Goal: Transaction & Acquisition: Subscribe to service/newsletter

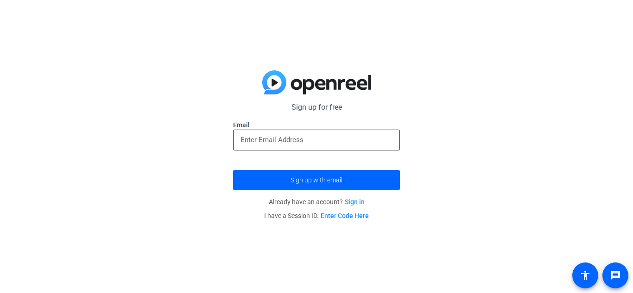
click at [354, 132] on div at bounding box center [317, 140] width 152 height 21
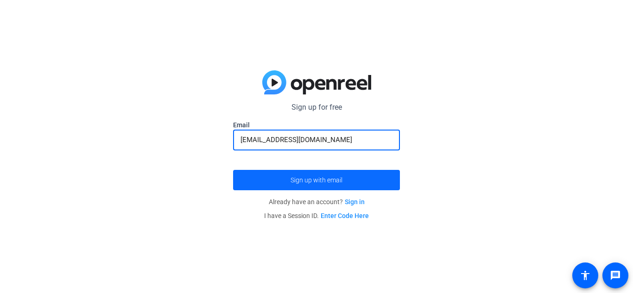
click at [341, 180] on span "Sign up with email" at bounding box center [317, 180] width 52 height 0
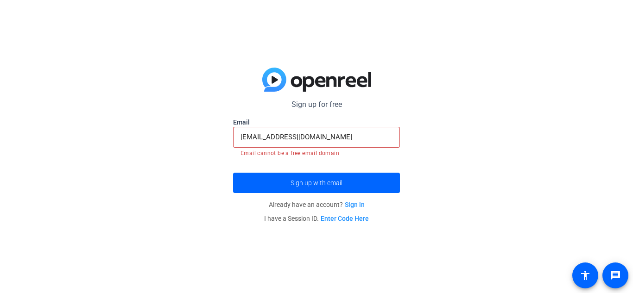
click at [344, 136] on input "[EMAIL_ADDRESS][DOMAIN_NAME]" at bounding box center [317, 137] width 152 height 11
click at [233, 173] on button "Sign up with email" at bounding box center [316, 183] width 167 height 20
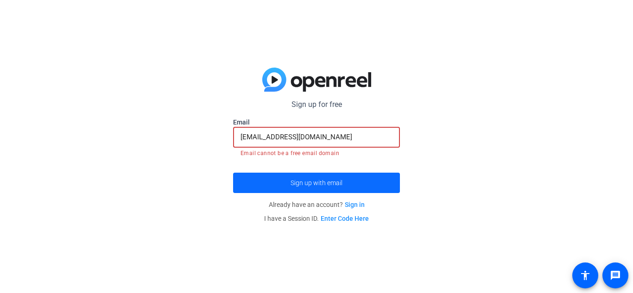
click at [349, 177] on span "submit" at bounding box center [316, 183] width 167 height 22
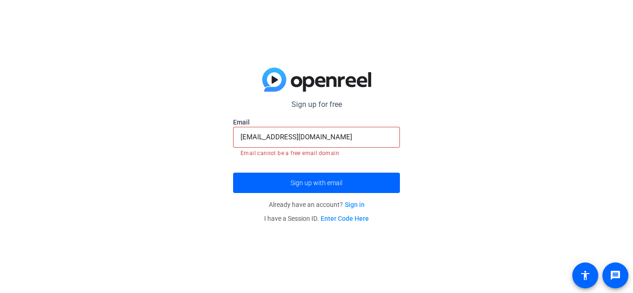
click at [292, 138] on input "[EMAIL_ADDRESS][DOMAIN_NAME]" at bounding box center [317, 137] width 152 height 11
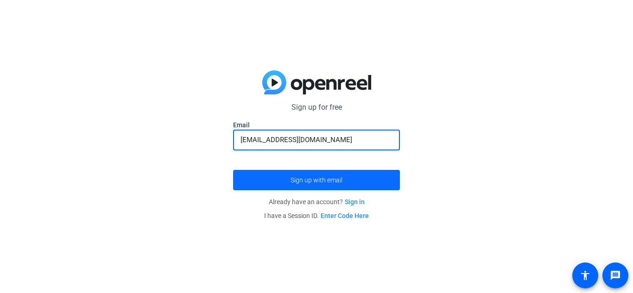
type input "[EMAIL_ADDRESS][DOMAIN_NAME]"
click at [299, 176] on span "submit" at bounding box center [316, 180] width 167 height 22
